Goal: Navigation & Orientation: Find specific page/section

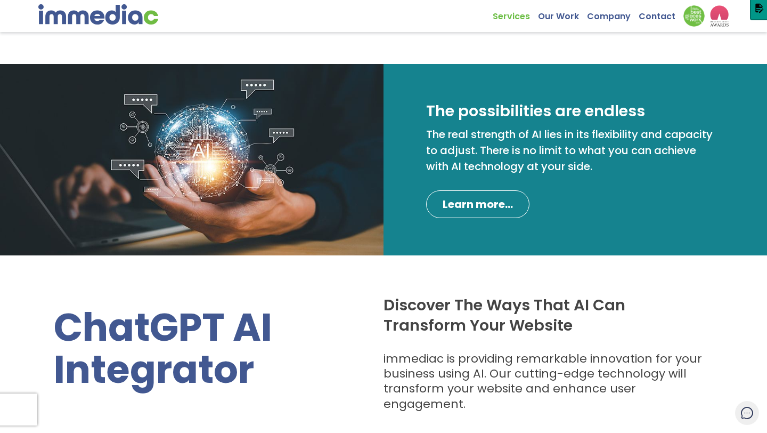
scroll to position [853, 0]
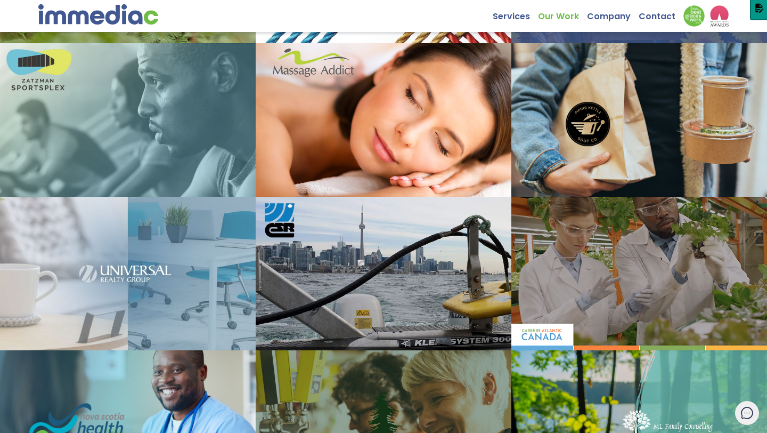
scroll to position [192, 0]
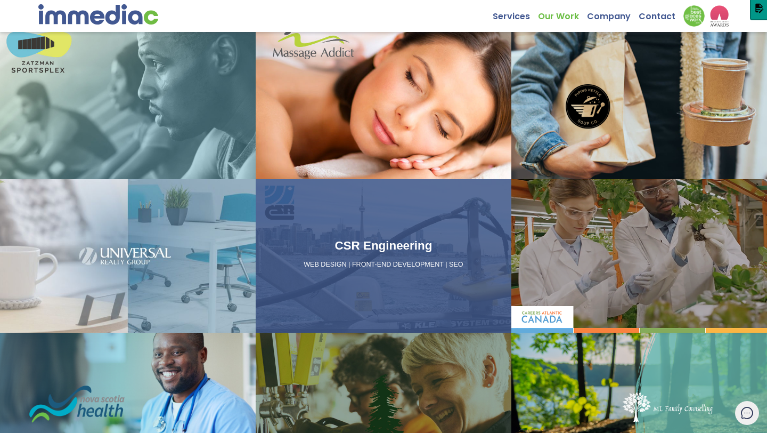
click at [415, 192] on link "CSR Engineering WEB DESIGN | FRONT-END DEVELOPMENT | SEO" at bounding box center [384, 255] width 256 height 153
